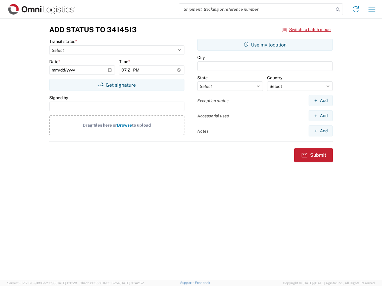
click at [256, 9] on input "search" at bounding box center [256, 9] width 155 height 11
click at [338, 10] on icon at bounding box center [338, 9] width 8 height 8
click at [356, 9] on icon at bounding box center [356, 9] width 10 height 10
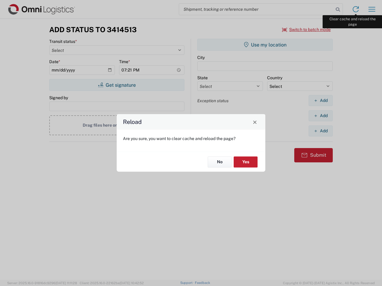
click at [372, 9] on div "Reload Are you sure, you want to clear cache and reload the page? No Yes" at bounding box center [191, 143] width 382 height 286
click at [306, 30] on div "Reload Are you sure, you want to clear cache and reload the page? No Yes" at bounding box center [191, 143] width 382 height 286
click at [117, 85] on div "Reload Are you sure, you want to clear cache and reload the page? No Yes" at bounding box center [191, 143] width 382 height 286
click at [265, 45] on div "Reload Are you sure, you want to clear cache and reload the page? No Yes" at bounding box center [191, 143] width 382 height 286
click at [320, 101] on div "Reload Are you sure, you want to clear cache and reload the page? No Yes" at bounding box center [191, 143] width 382 height 286
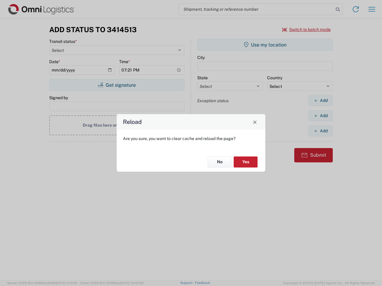
click at [320, 116] on div "Reload Are you sure, you want to clear cache and reload the page? No Yes" at bounding box center [191, 143] width 382 height 286
click at [320, 131] on div "Reload Are you sure, you want to clear cache and reload the page? No Yes" at bounding box center [191, 143] width 382 height 286
